Goal: Task Accomplishment & Management: Manage account settings

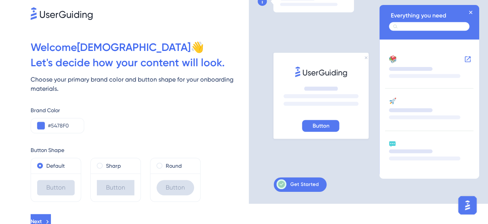
scroll to position [25, 0]
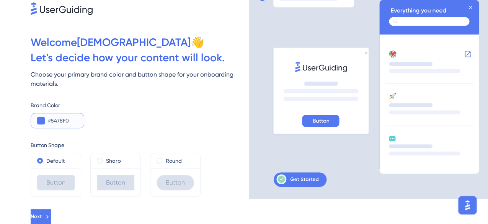
click at [43, 122] on button at bounding box center [41, 121] width 8 height 8
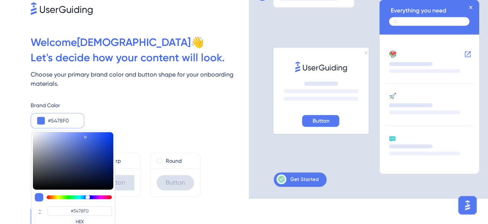
click at [98, 196] on div at bounding box center [79, 197] width 65 height 4
type input "#c754f0"
type input "#C754F0"
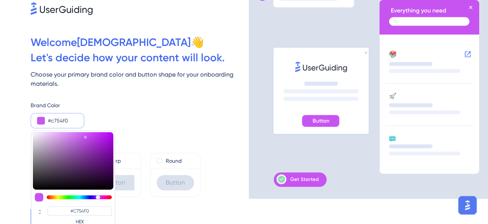
click at [102, 196] on div at bounding box center [79, 197] width 65 height 4
type input "#f054e2"
type input "#F054E2"
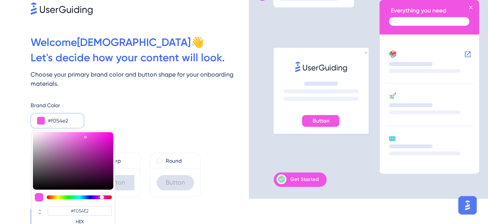
click at [104, 196] on div at bounding box center [103, 197] width 2 height 4
type input "#f054c7"
type input "#F054C7"
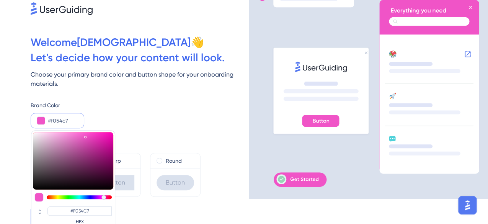
click at [158, 130] on div "Button Shape Default Button Sharp Button Round Button" at bounding box center [140, 162] width 218 height 69
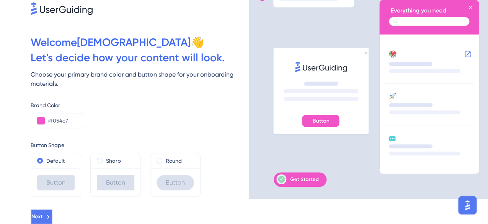
click at [52, 213] on button "Next" at bounding box center [42, 216] width 22 height 15
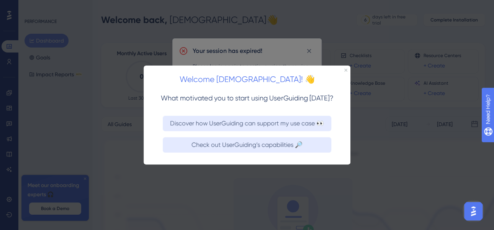
click at [344, 65] on div at bounding box center [247, 115] width 494 height 230
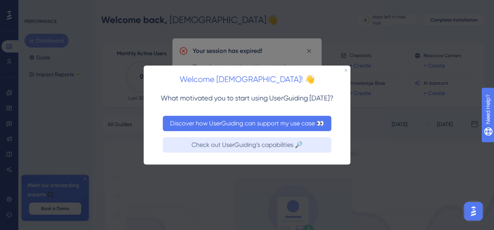
click at [261, 129] on button "Discover how UserGuiding can support my use case 👀" at bounding box center [247, 122] width 169 height 15
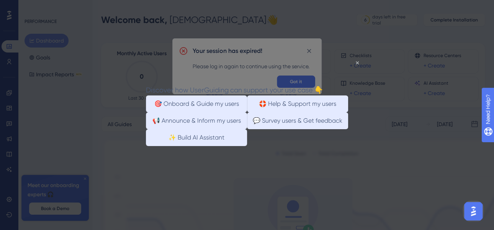
click at [356, 63] on icon "Close Preview" at bounding box center [357, 62] width 3 height 3
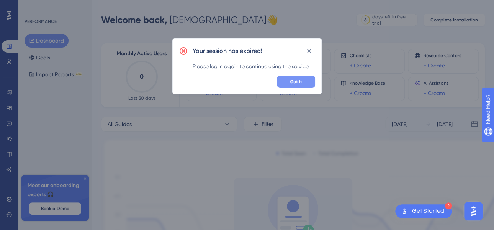
click at [308, 84] on button "Got it" at bounding box center [296, 81] width 38 height 12
